Goal: Register for event/course

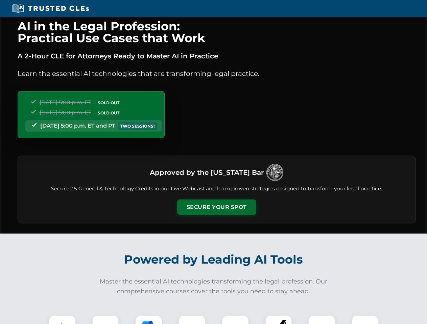
click at [216, 207] on button "Secure Your Spot" at bounding box center [216, 208] width 79 height 16
click at [62, 320] on img at bounding box center [62, 329] width 20 height 20
click at [105, 320] on div at bounding box center [105, 329] width 27 height 27
